Goal: Information Seeking & Learning: Learn about a topic

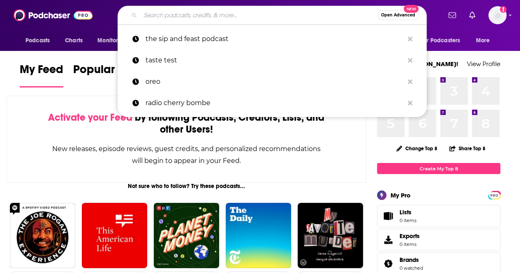
click at [186, 17] on input "Search podcasts, credits, & more..." at bounding box center [258, 15] width 237 height 13
paste input "Passport Mommy"
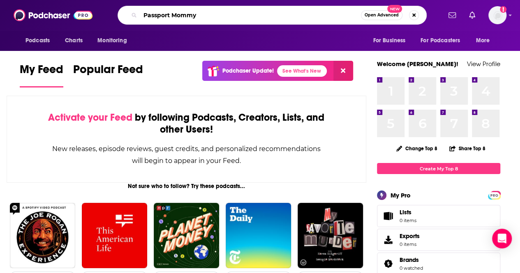
type input "Passport Mommy"
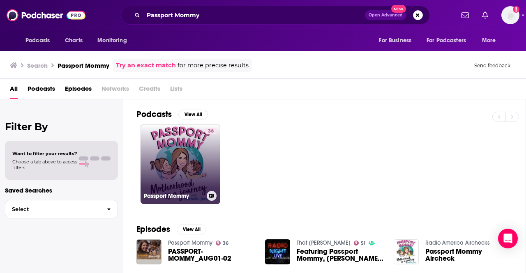
click at [164, 166] on link "36 Passport Mommy" at bounding box center [181, 165] width 80 height 80
